Goal: Use online tool/utility: Utilize a website feature to perform a specific function

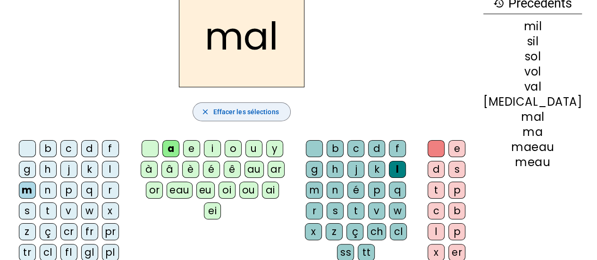
click at [244, 118] on span "button" at bounding box center [241, 111] width 97 height 23
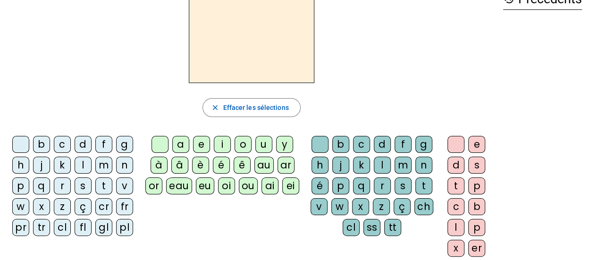
scroll to position [60, 0]
click at [127, 179] on div "v" at bounding box center [124, 186] width 17 height 17
click at [181, 139] on div "a" at bounding box center [180, 144] width 17 height 17
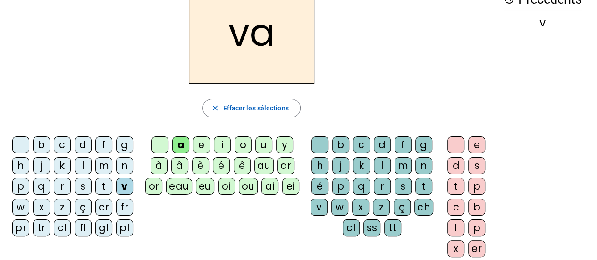
click at [429, 209] on div "ch" at bounding box center [423, 207] width 19 height 17
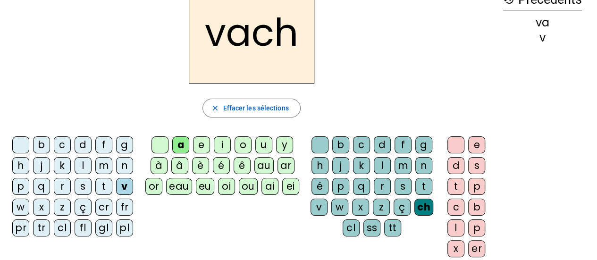
click at [482, 147] on div "e" at bounding box center [476, 144] width 17 height 17
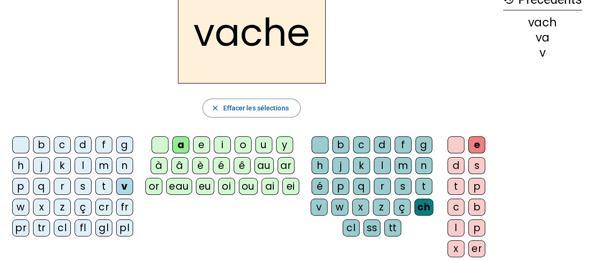
click at [24, 157] on div "h" at bounding box center [20, 165] width 17 height 17
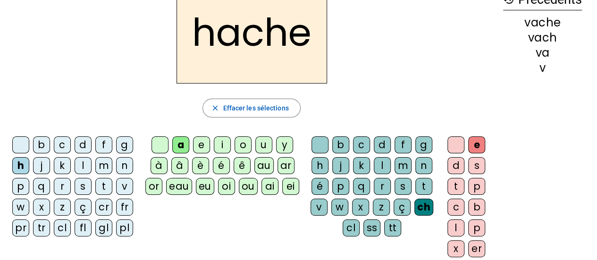
click at [86, 179] on div "s" at bounding box center [83, 186] width 17 height 17
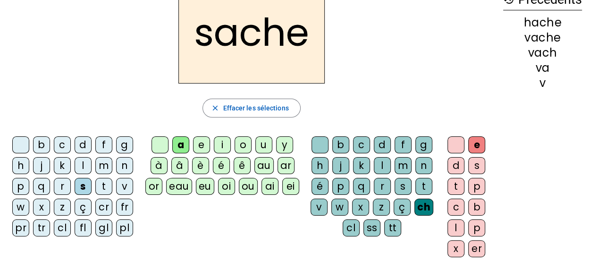
click at [102, 180] on div "t" at bounding box center [103, 186] width 17 height 17
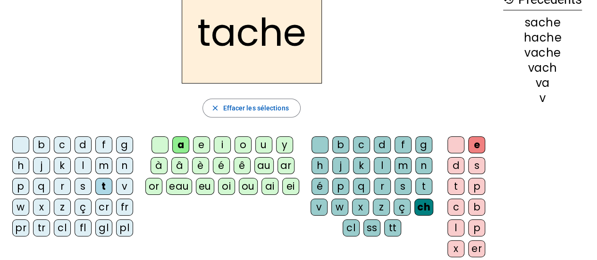
click at [251, 173] on letter-bubble "ê" at bounding box center [244, 167] width 21 height 21
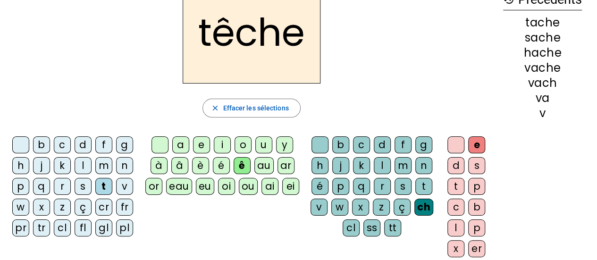
click at [255, 172] on div "au" at bounding box center [263, 165] width 19 height 17
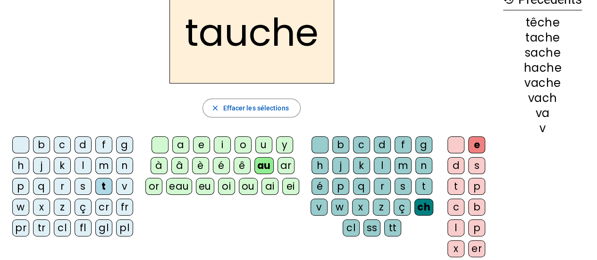
click at [250, 178] on div "ou" at bounding box center [248, 186] width 19 height 17
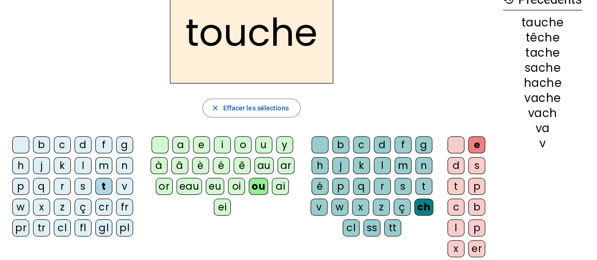
click at [102, 157] on div "m" at bounding box center [103, 165] width 17 height 17
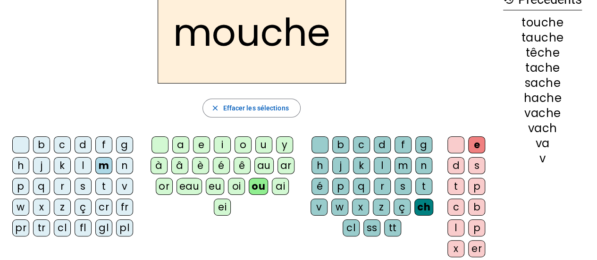
click at [59, 137] on div "c" at bounding box center [62, 144] width 17 height 17
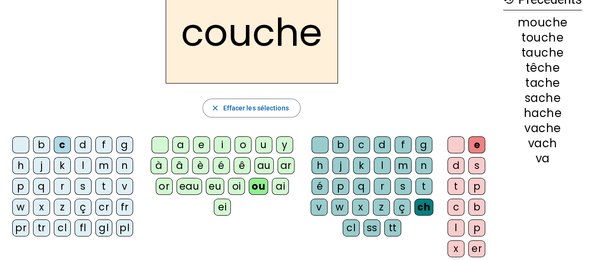
click at [248, 139] on div "o" at bounding box center [242, 144] width 17 height 17
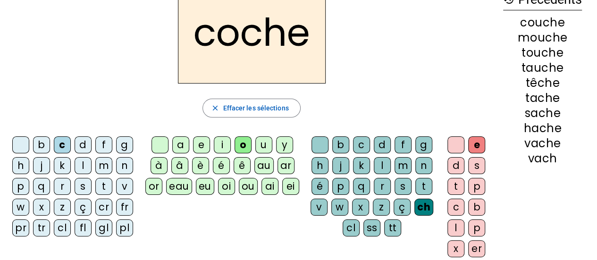
click at [181, 139] on div "a" at bounding box center [180, 144] width 17 height 17
